Goal: Navigation & Orientation: Find specific page/section

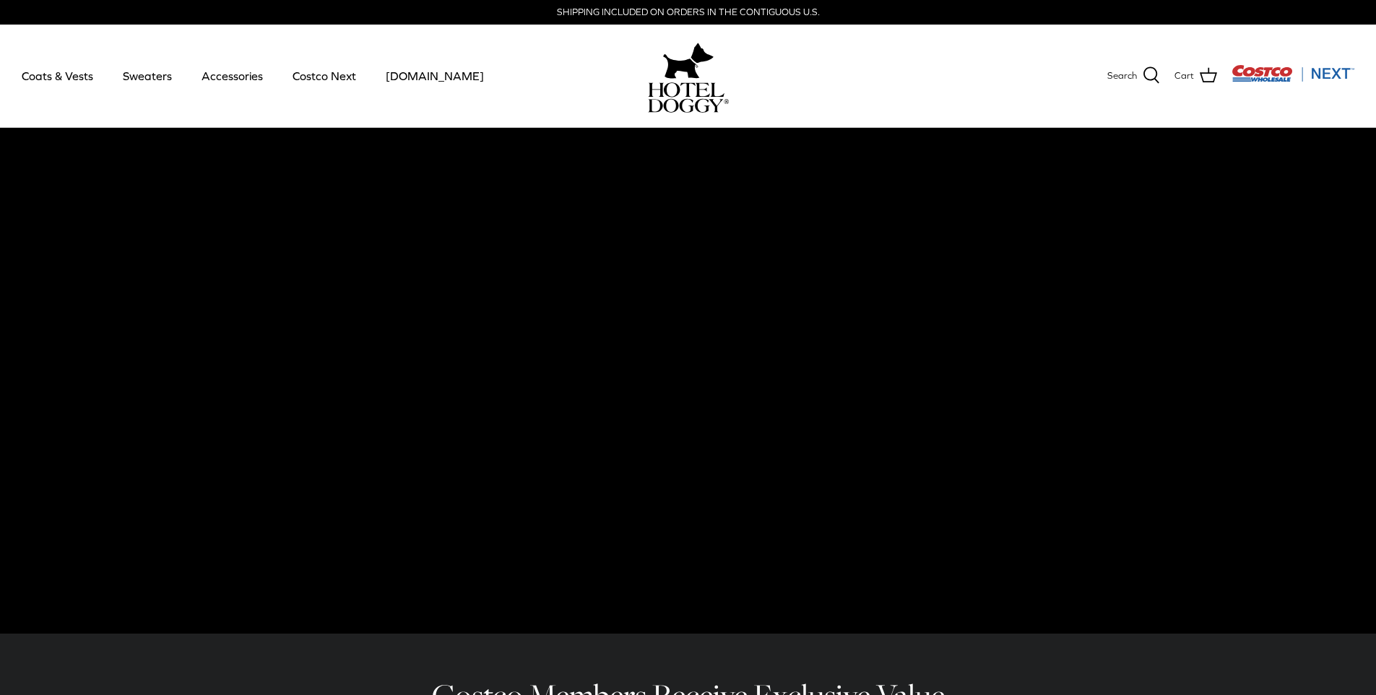
scroll to position [268, 0]
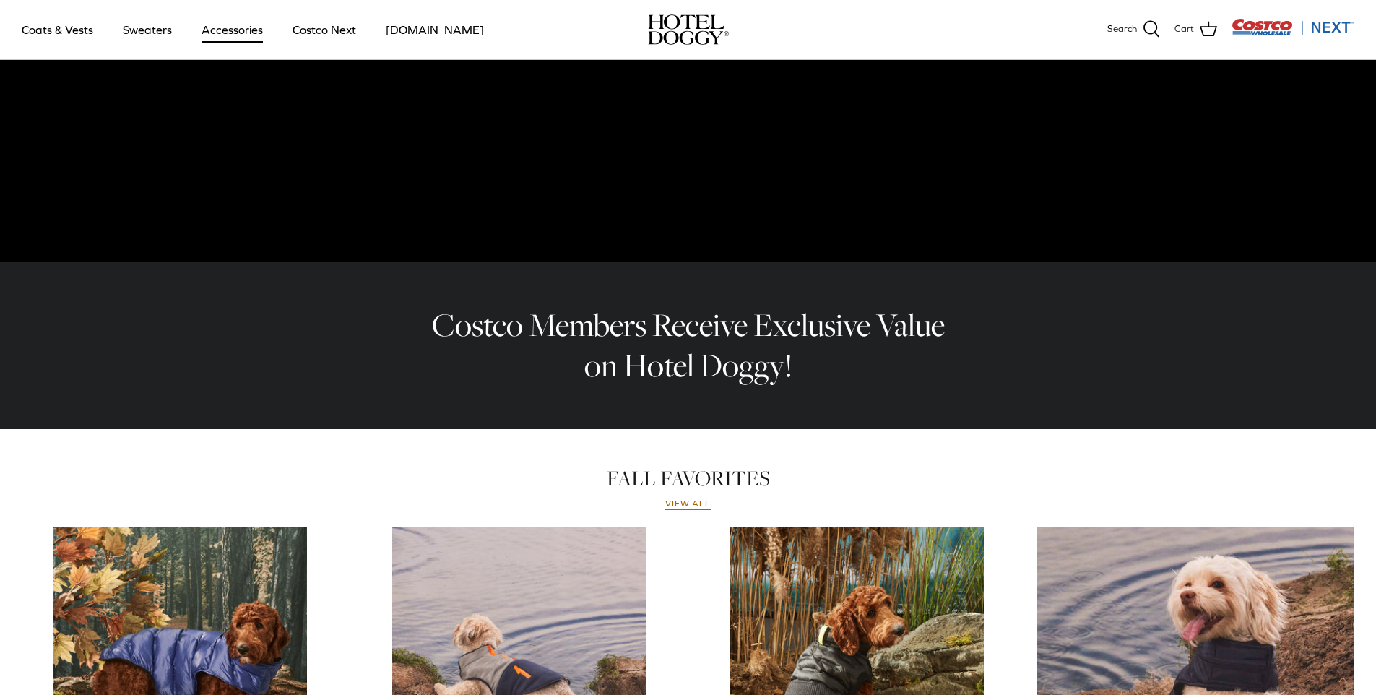
click at [205, 29] on link "Accessories" at bounding box center [231, 29] width 87 height 49
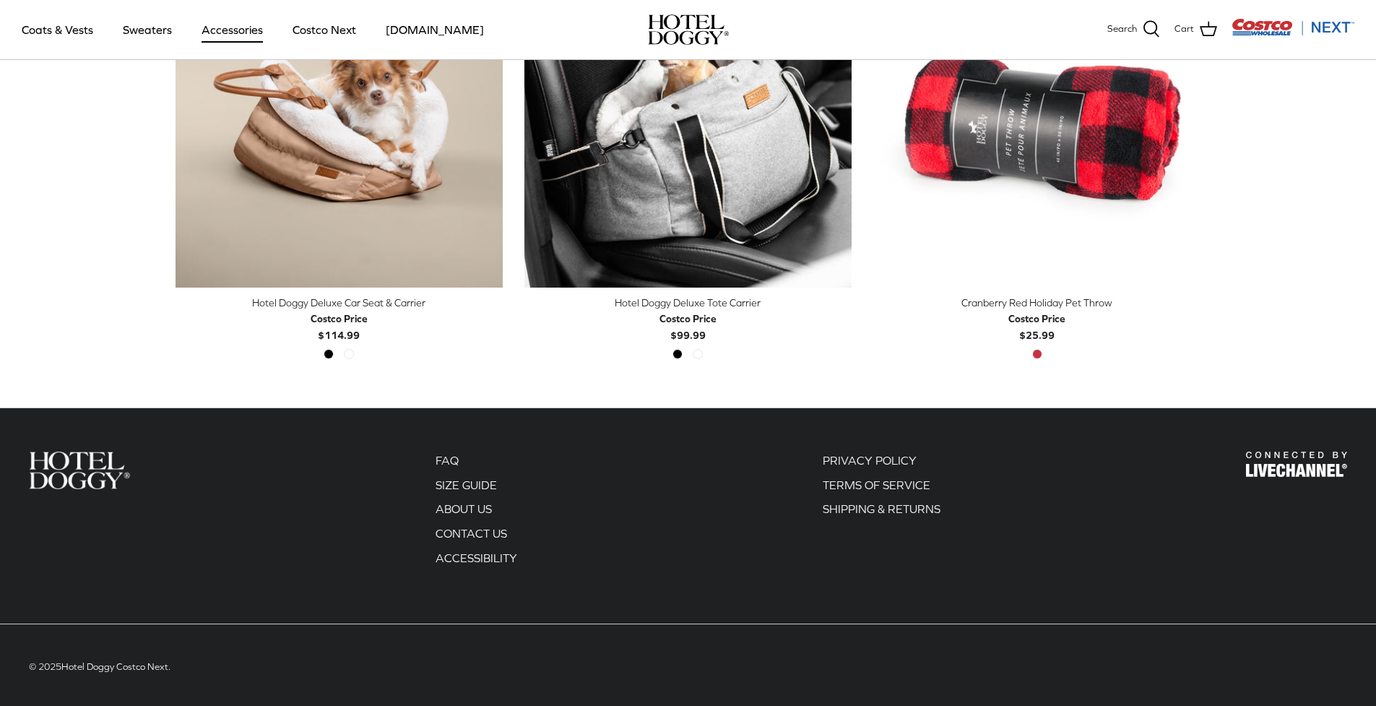
scroll to position [454, 0]
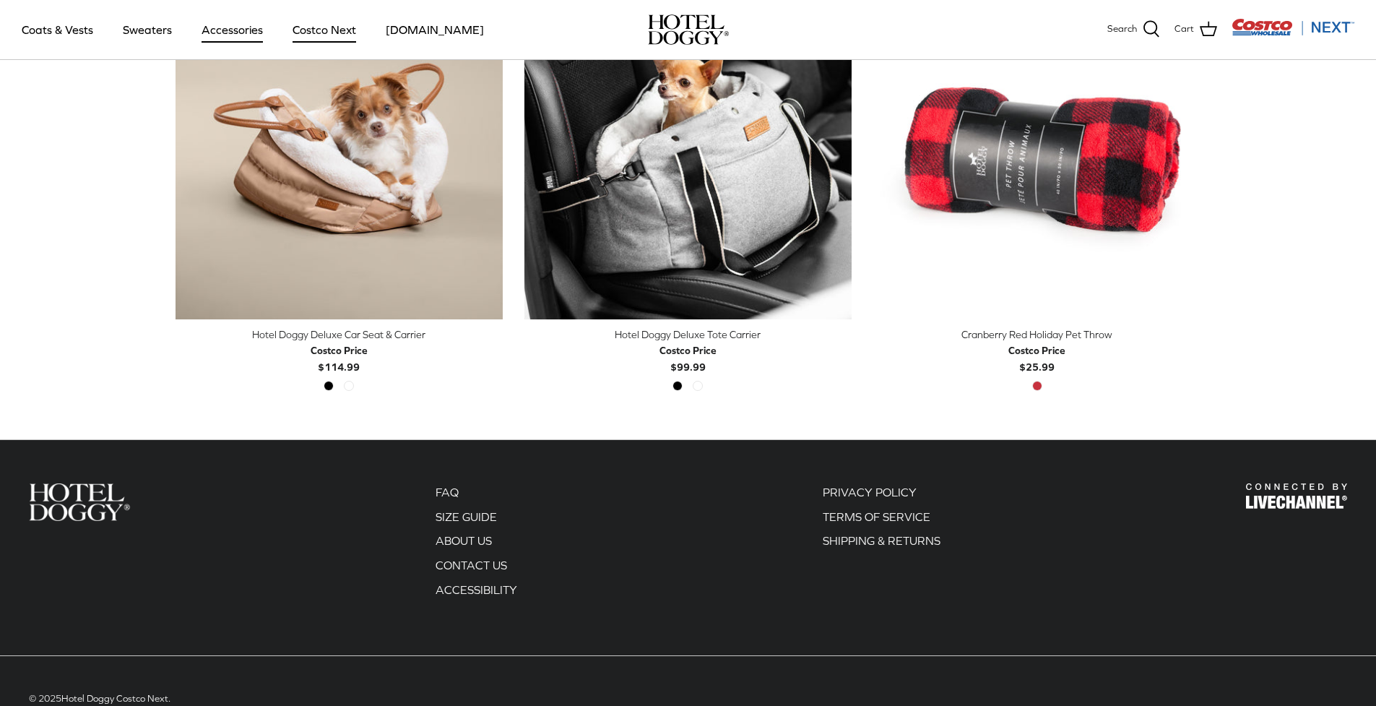
click at [344, 43] on link "Costco Next" at bounding box center [324, 29] width 90 height 49
click at [69, 35] on link "Coats & Vests" at bounding box center [57, 29] width 97 height 49
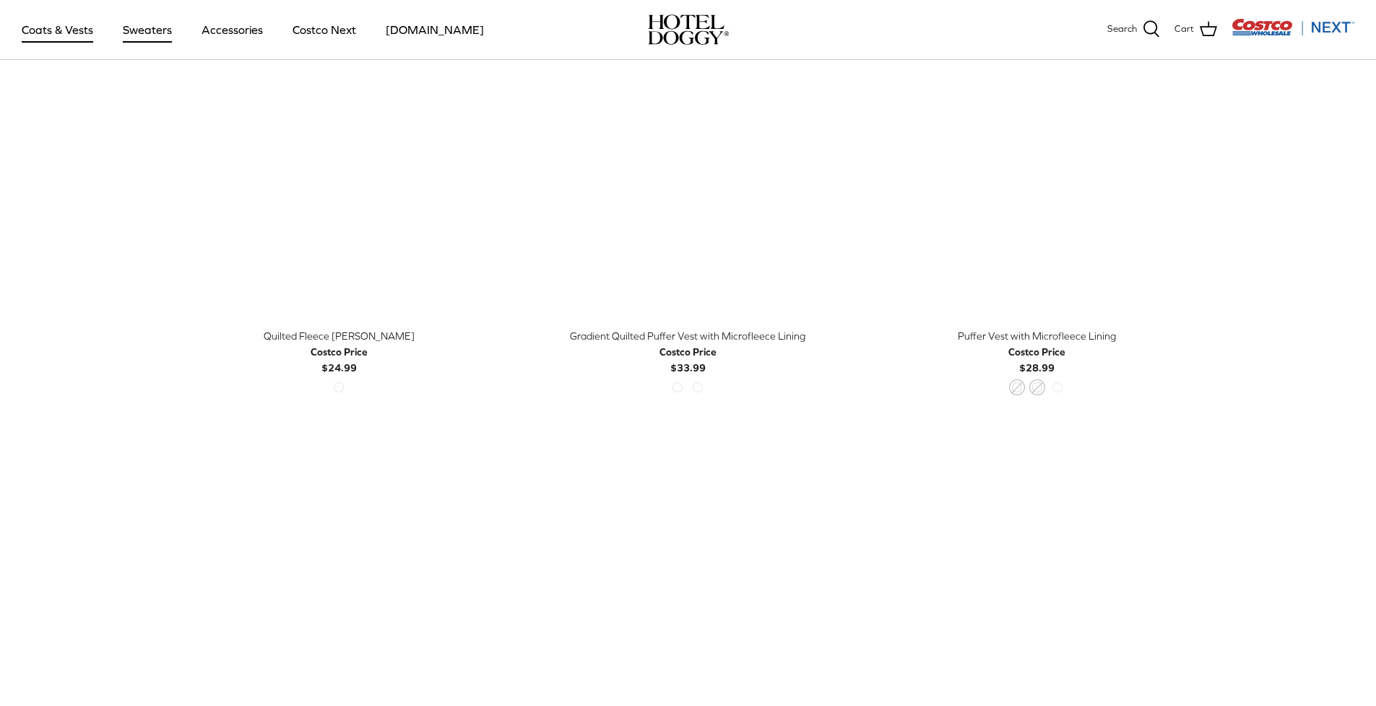
scroll to position [2830, 0]
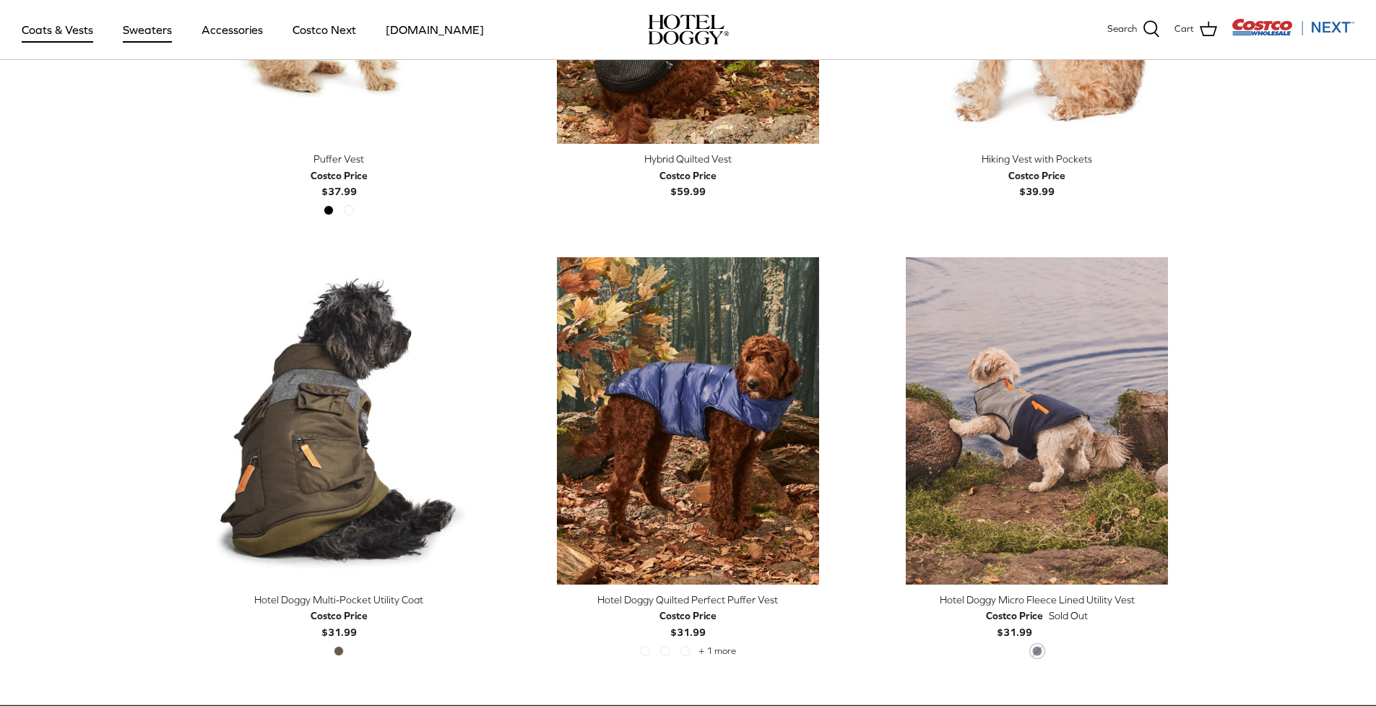
click at [142, 38] on link "Sweaters" at bounding box center [147, 29] width 75 height 49
